Goal: Navigation & Orientation: Understand site structure

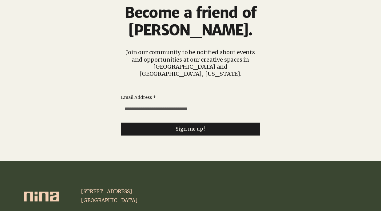
scroll to position [1581, 0]
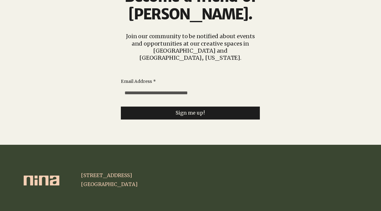
click at [57, 175] on img at bounding box center [42, 180] width 36 height 10
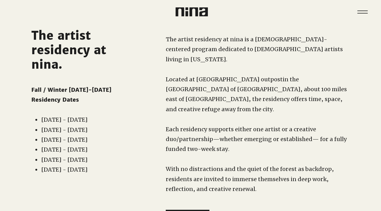
scroll to position [0, 0]
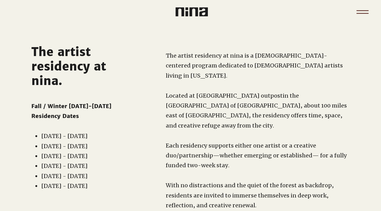
click at [362, 11] on icon "Menu" at bounding box center [363, 12] width 22 height 22
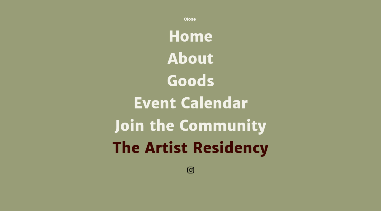
click at [191, 39] on link "Home" at bounding box center [191, 37] width 161 height 22
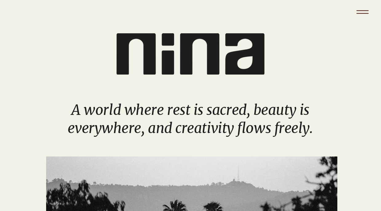
click at [362, 10] on icon "Menu" at bounding box center [363, 12] width 22 height 22
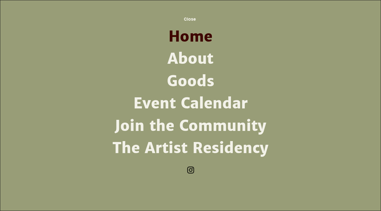
click at [187, 58] on link "About" at bounding box center [191, 59] width 161 height 22
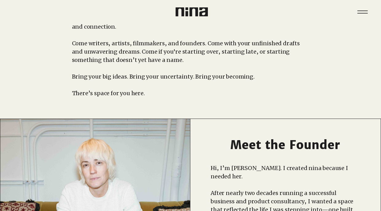
scroll to position [82, 0]
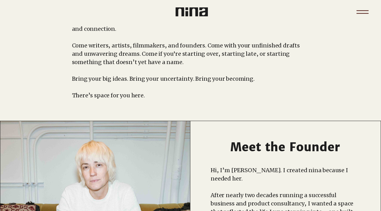
click at [363, 9] on icon "Menu" at bounding box center [363, 12] width 22 height 22
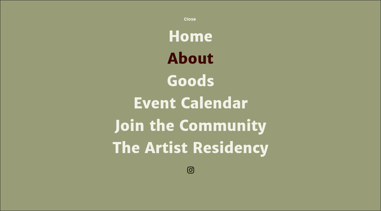
scroll to position [0, 0]
click at [191, 83] on link "Goods" at bounding box center [191, 81] width 161 height 22
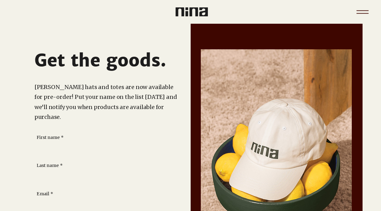
click at [363, 13] on icon "Menu" at bounding box center [363, 12] width 22 height 22
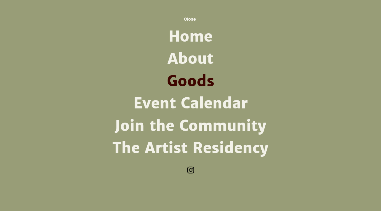
click at [198, 106] on link "Event Calendar" at bounding box center [191, 103] width 161 height 22
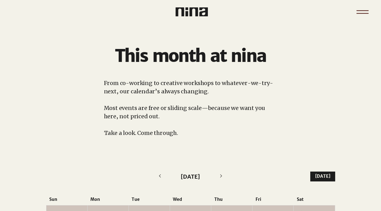
click at [362, 11] on icon "Menu" at bounding box center [363, 12] width 22 height 22
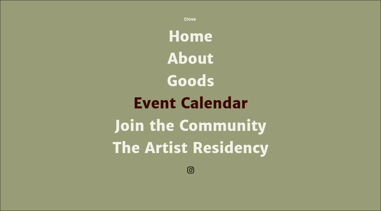
click at [211, 126] on link "Join the Community" at bounding box center [191, 126] width 161 height 22
